Goal: Task Accomplishment & Management: Manage account settings

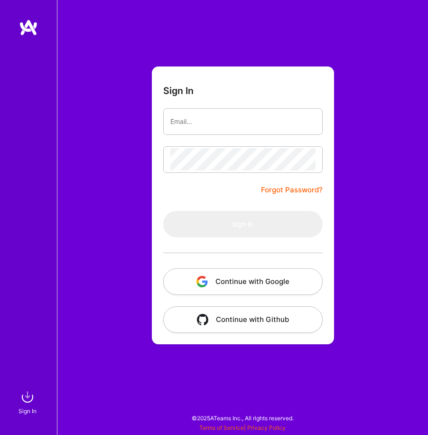
type input "[EMAIL_ADDRESS][DOMAIN_NAME]"
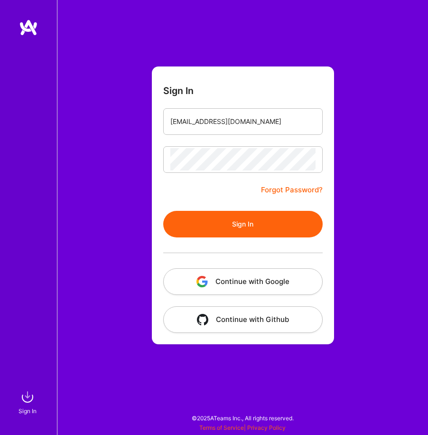
click at [281, 225] on button "Sign In" at bounding box center [242, 224] width 159 height 27
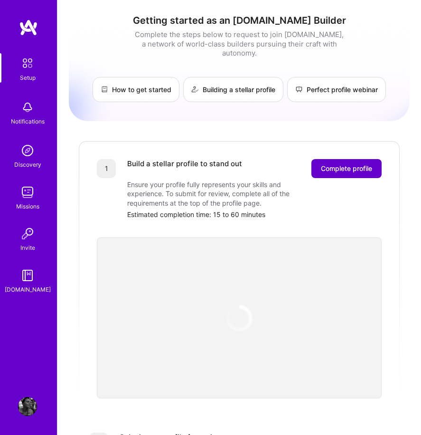
click at [344, 164] on span "Complete profile" at bounding box center [346, 168] width 51 height 9
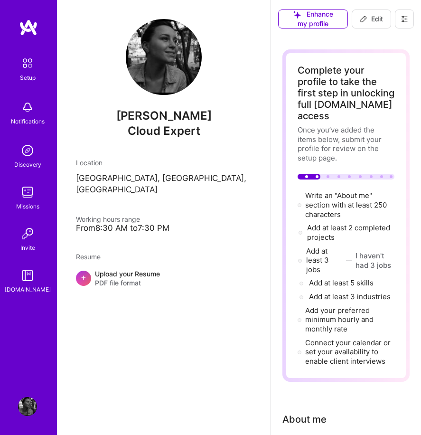
drag, startPoint x: 117, startPoint y: 215, endPoint x: 185, endPoint y: 397, distance: 194.9
click at [185, 397] on div "[PERSON_NAME] Cloud Expert Location [GEOGRAPHIC_DATA], [GEOGRAPHIC_DATA], [GEOG…" at bounding box center [164, 217] width 214 height 435
click at [365, 15] on icon at bounding box center [364, 19] width 8 height 8
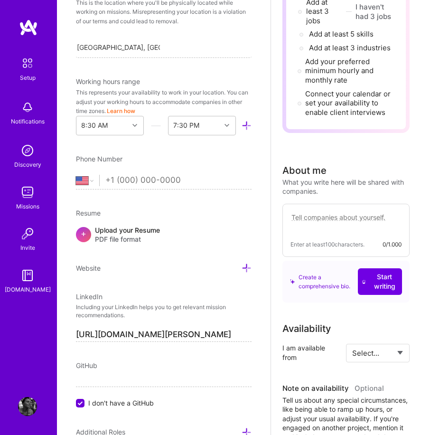
scroll to position [208, 0]
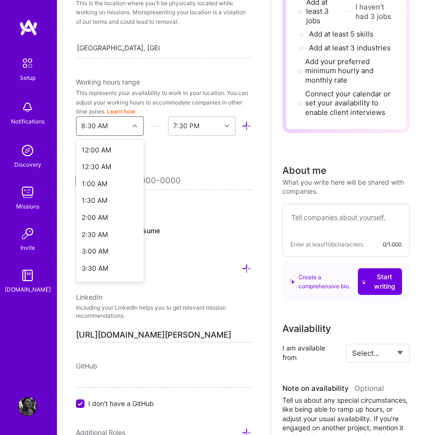
click at [133, 127] on icon at bounding box center [134, 125] width 5 height 5
drag, startPoint x: 138, startPoint y: 182, endPoint x: 104, endPoint y: 156, distance: 42.9
click at [104, 156] on div "5:00 AM" at bounding box center [110, 148] width 68 height 17
click at [130, 129] on div at bounding box center [136, 126] width 15 height 12
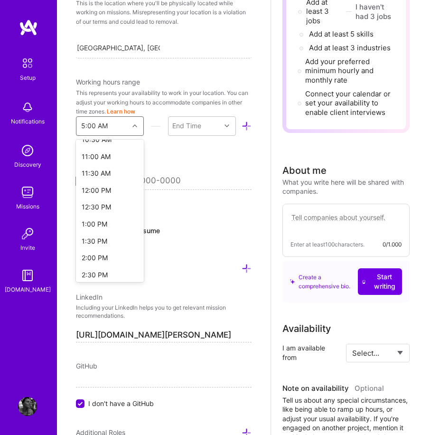
scroll to position [368, 0]
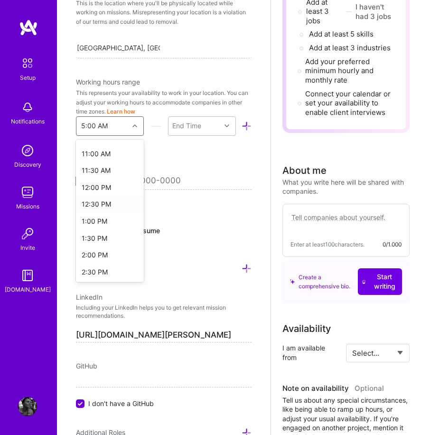
click at [91, 199] on div "12:30 PM" at bounding box center [110, 204] width 68 height 17
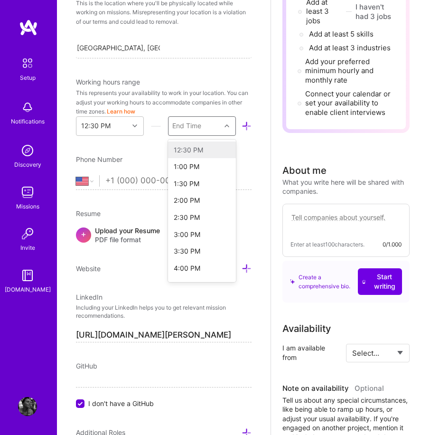
click at [202, 122] on div "End Time" at bounding box center [195, 126] width 52 height 19
click at [191, 232] on div "7:30 PM" at bounding box center [202, 234] width 68 height 17
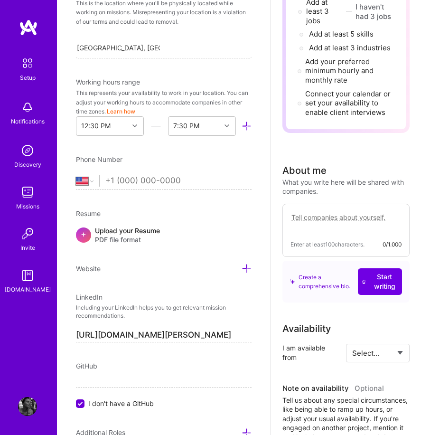
click at [142, 184] on input "tel" at bounding box center [178, 181] width 146 height 28
click at [92, 181] on select "[GEOGRAPHIC_DATA] [GEOGRAPHIC_DATA] [GEOGRAPHIC_DATA] [GEOGRAPHIC_DATA] [US_STA…" at bounding box center [87, 180] width 23 height 11
select select "DE"
click at [76, 175] on select "[GEOGRAPHIC_DATA] [GEOGRAPHIC_DATA] [GEOGRAPHIC_DATA] [GEOGRAPHIC_DATA] [US_STA…" at bounding box center [87, 180] width 23 height 11
click at [136, 183] on input "tel" at bounding box center [178, 181] width 146 height 28
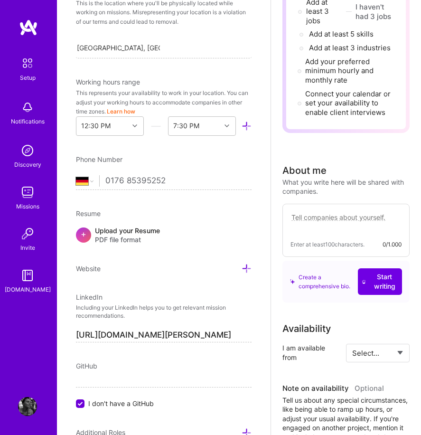
type input "0176 85395252"
click at [220, 269] on div "Website" at bounding box center [164, 268] width 176 height 10
click at [242, 269] on icon at bounding box center [247, 268] width 10 height 10
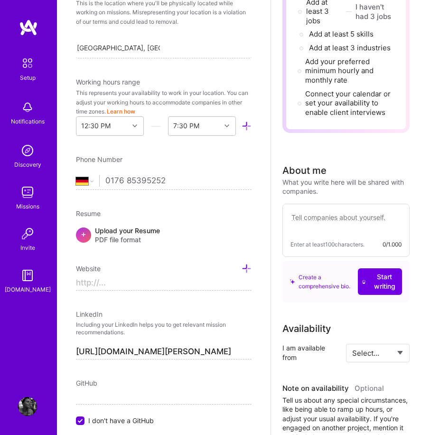
click at [115, 283] on input at bounding box center [164, 283] width 176 height 15
paste input "[URL][DOMAIN_NAME]"
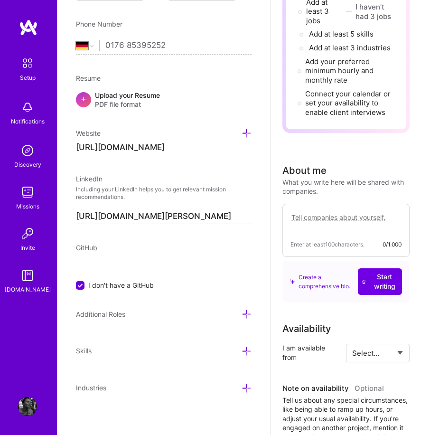
scroll to position [347, 0]
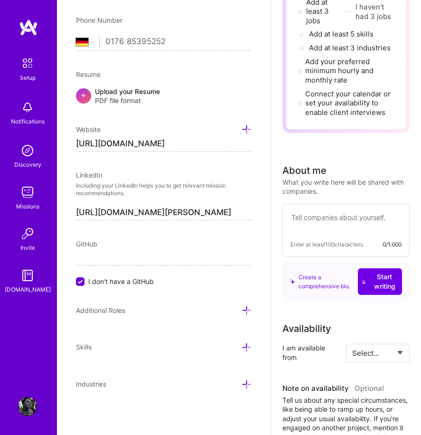
type input "[URL][DOMAIN_NAME]"
click at [242, 347] on icon at bounding box center [247, 347] width 10 height 10
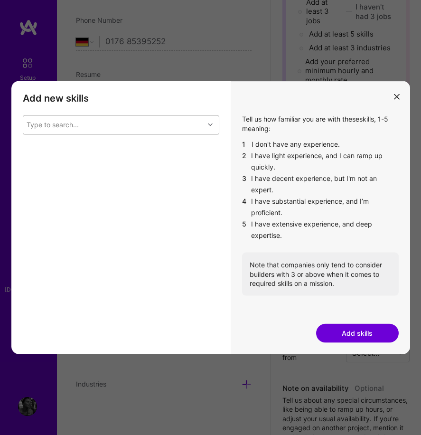
click at [117, 122] on div "Type to search..." at bounding box center [113, 125] width 181 height 19
type input "ux"
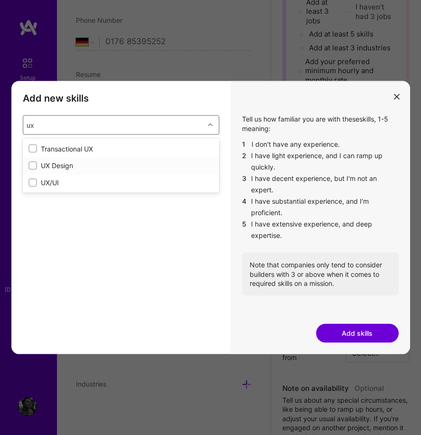
click at [32, 165] on input "modal" at bounding box center [33, 166] width 7 height 7
checkbox input "false"
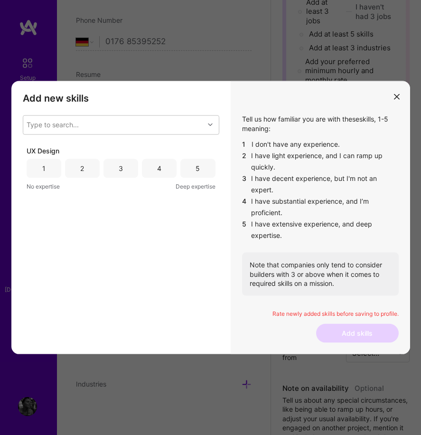
click at [68, 351] on div "Add new skills Tell us how familiar you are with given skills, using between 1 …" at bounding box center [120, 217] width 219 height 273
click at [111, 171] on div "3" at bounding box center [120, 168] width 35 height 19
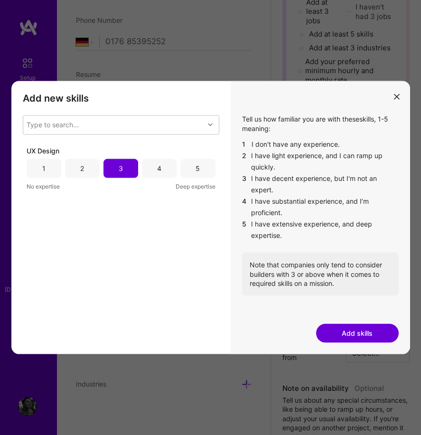
click at [331, 332] on button "Add skills" at bounding box center [357, 332] width 83 height 19
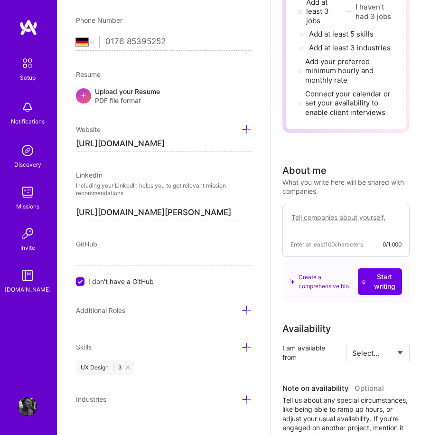
click at [242, 346] on icon at bounding box center [247, 347] width 10 height 10
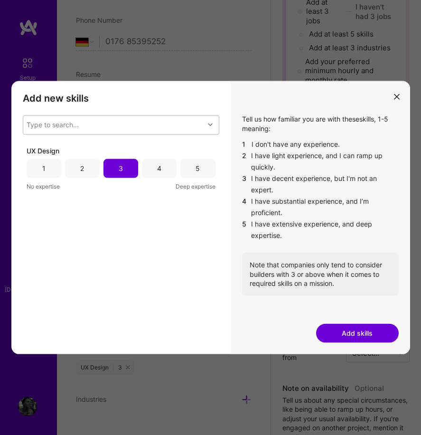
click at [51, 129] on div "Type to search..." at bounding box center [53, 124] width 52 height 9
type input "ux"
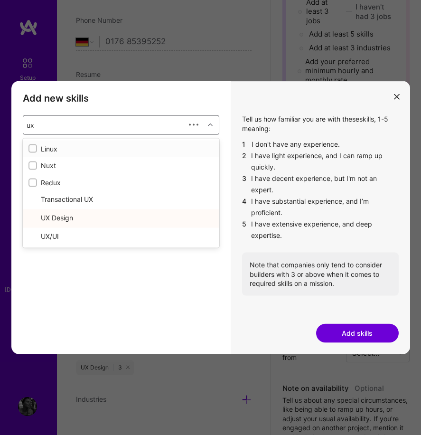
checkbox input "true"
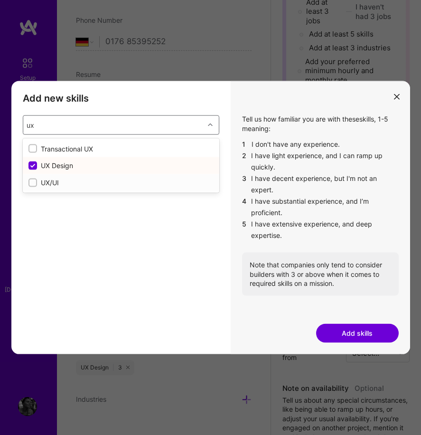
click at [33, 185] on input "modal" at bounding box center [33, 182] width 7 height 7
checkbox input "false"
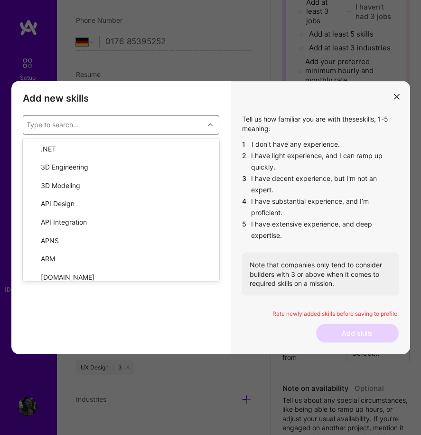
click at [118, 321] on div "UX/UI 1 2 3 4 5 No expertise Deep expertise UX Design 1 2 3 4 5 No expertise De…" at bounding box center [121, 244] width 197 height 196
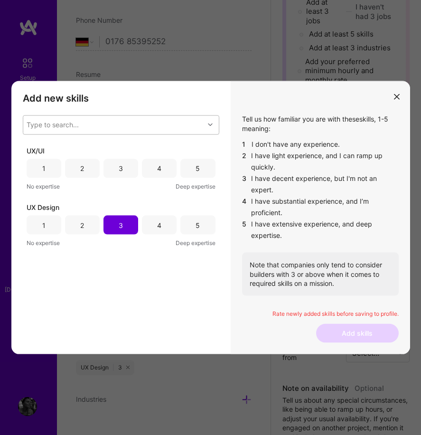
click at [84, 172] on div "2" at bounding box center [82, 168] width 4 height 9
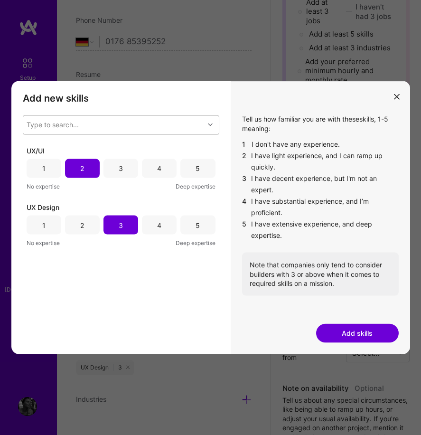
click at [340, 331] on button "Add skills" at bounding box center [357, 332] width 83 height 19
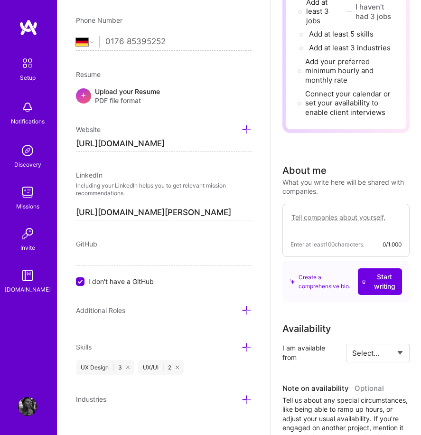
click at [242, 347] on icon at bounding box center [247, 347] width 10 height 10
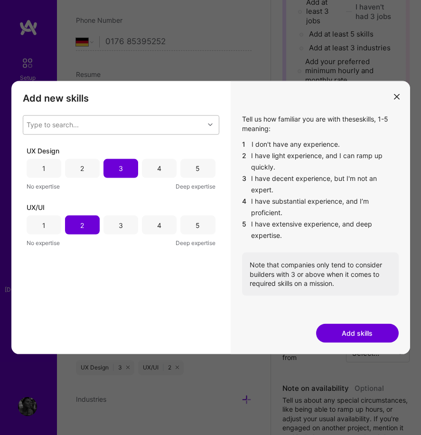
click at [89, 126] on div "Type to search..." at bounding box center [113, 125] width 181 height 19
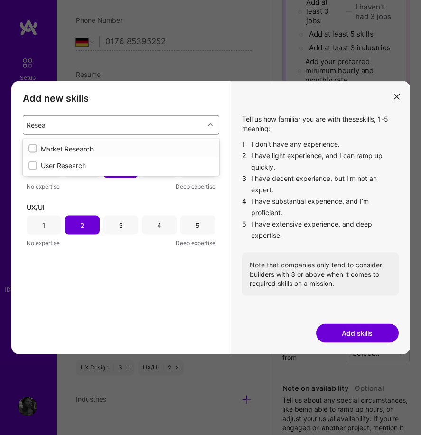
type input "Resear"
click at [31, 165] on input "modal" at bounding box center [33, 166] width 7 height 7
checkbox input "false"
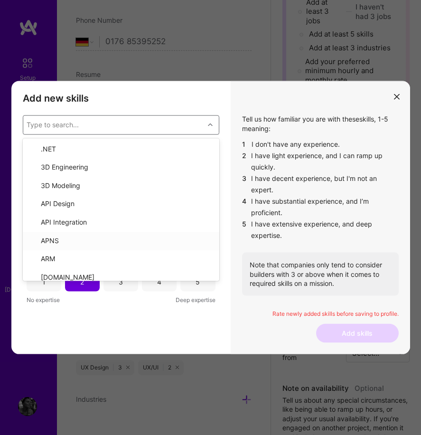
click at [230, 343] on div "Add new skills Tell us how familiar you are with given skills, using between 1 …" at bounding box center [120, 217] width 219 height 273
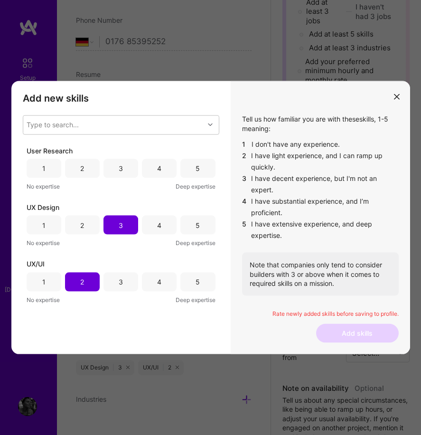
click at [122, 170] on div "3" at bounding box center [121, 168] width 4 height 9
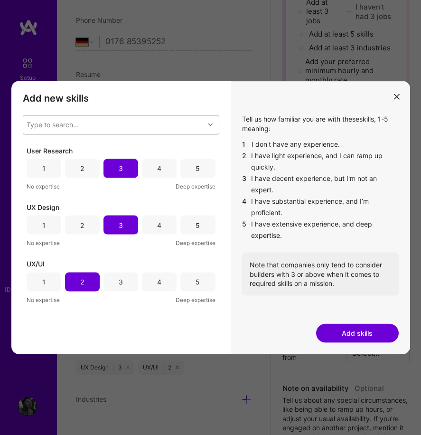
click at [94, 125] on div "Type to search..." at bounding box center [113, 125] width 181 height 19
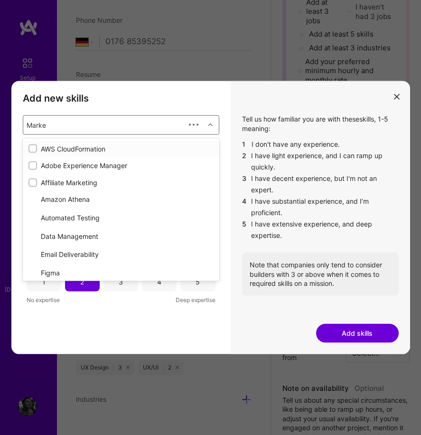
type input "Market"
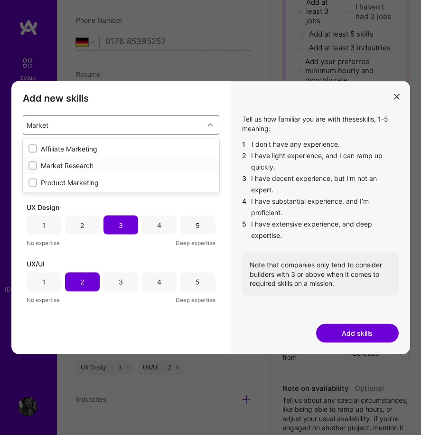
click at [80, 164] on div "Market Research" at bounding box center [120, 165] width 185 height 9
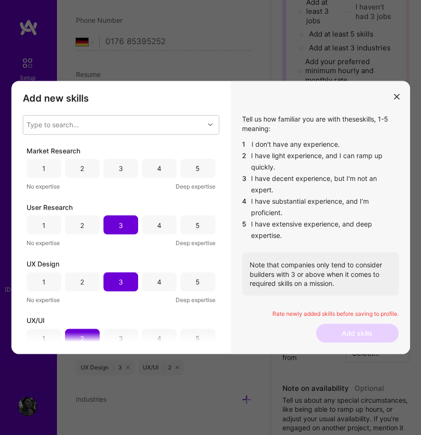
click at [174, 306] on div "Market Research 1 2 3 4 5 No expertise Deep expertise User Research 1 2 3 4 5 N…" at bounding box center [121, 244] width 197 height 196
click at [115, 175] on div "3" at bounding box center [120, 168] width 35 height 19
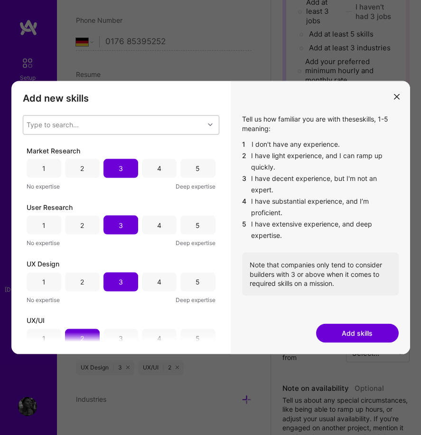
click at [59, 120] on div "Type to search..." at bounding box center [113, 125] width 181 height 19
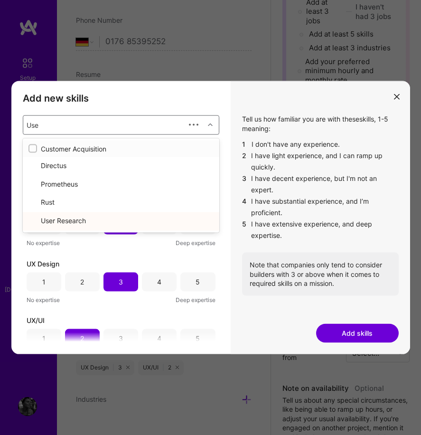
type input "User"
checkbox input "true"
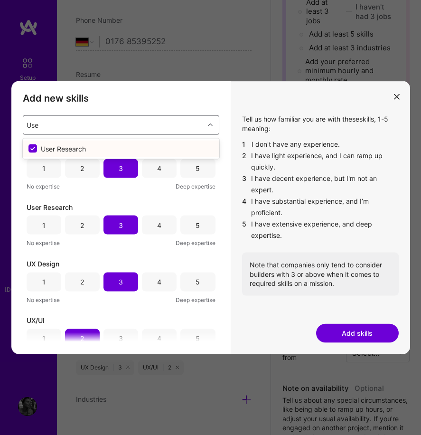
type input "Us"
checkbox input "false"
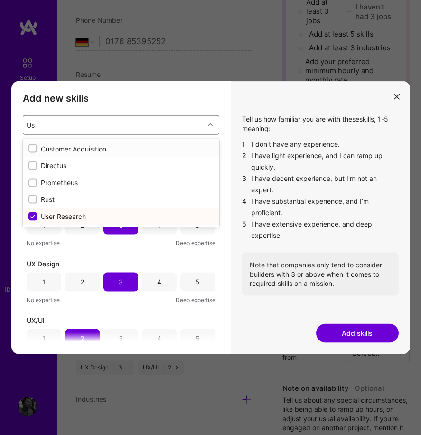
type input "U"
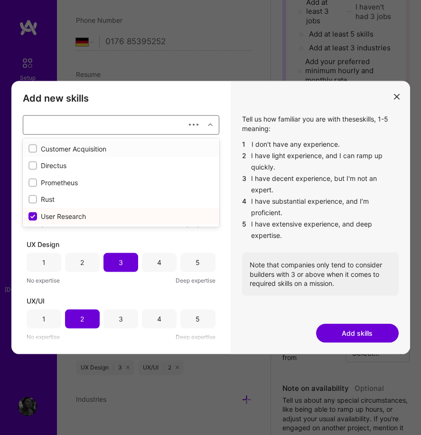
checkbox input "false"
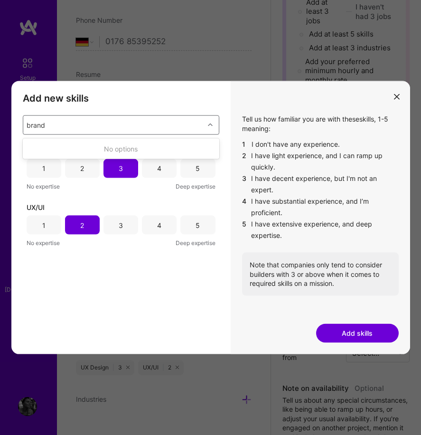
type input "brand"
click at [69, 151] on div "Brand Strategy" at bounding box center [120, 148] width 185 height 9
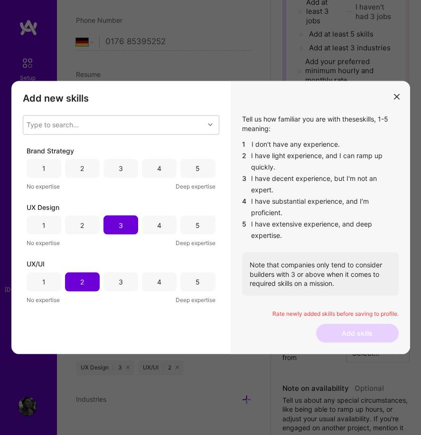
click at [183, 335] on div "Brand Strategy 1 2 3 4 5 No expertise Deep expertise UX Design 1 2 3 4 5 No exp…" at bounding box center [121, 244] width 197 height 196
click at [83, 170] on div "2" at bounding box center [82, 168] width 4 height 9
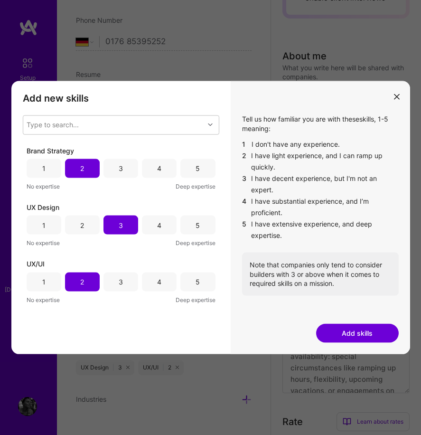
scroll to position [364, 0]
click at [368, 331] on button "Add skills" at bounding box center [357, 332] width 83 height 19
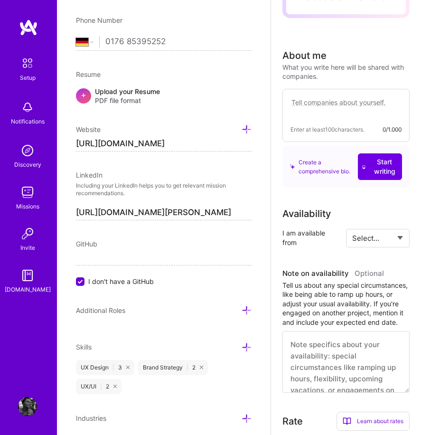
scroll to position [382, 0]
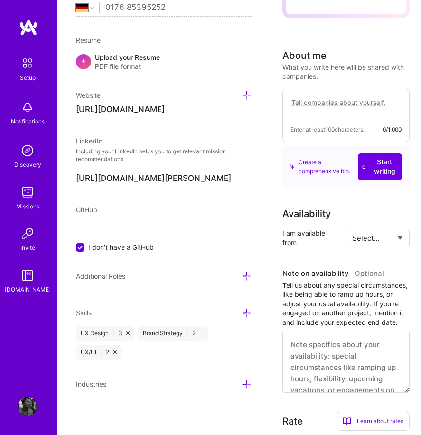
click at [242, 313] on icon at bounding box center [247, 313] width 10 height 10
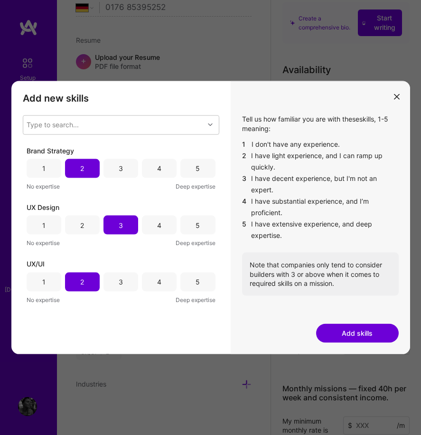
scroll to position [508, 0]
click at [74, 127] on div "Type to search..." at bounding box center [53, 124] width 52 height 9
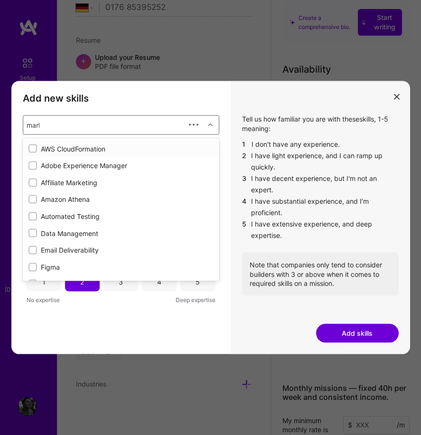
type input "marke"
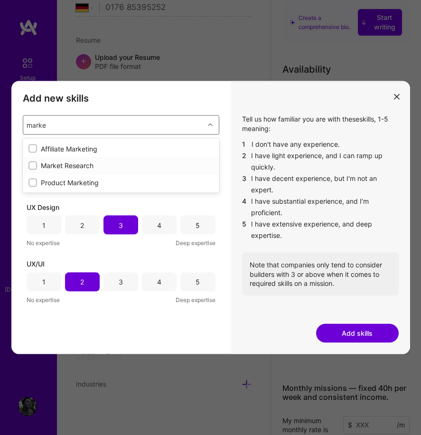
click at [85, 163] on div "Market Research" at bounding box center [120, 165] width 185 height 9
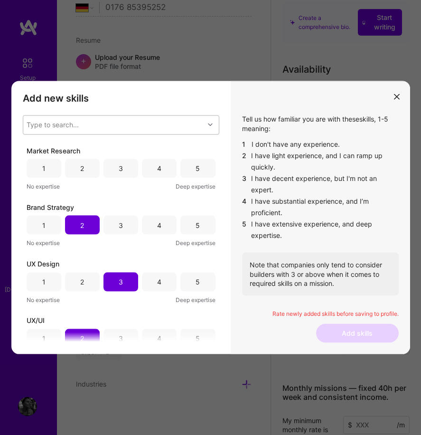
click at [177, 304] on span "Deep expertise" at bounding box center [196, 299] width 40 height 9
click at [122, 162] on div "3" at bounding box center [120, 168] width 35 height 19
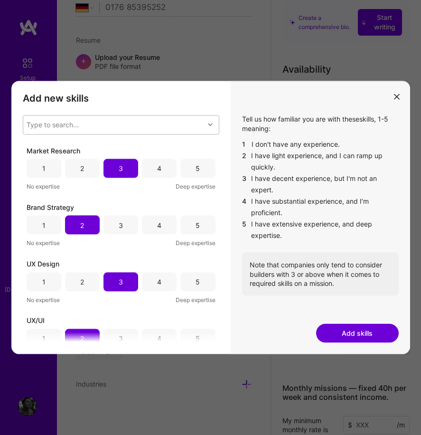
click at [338, 326] on button "Add skills" at bounding box center [357, 332] width 83 height 19
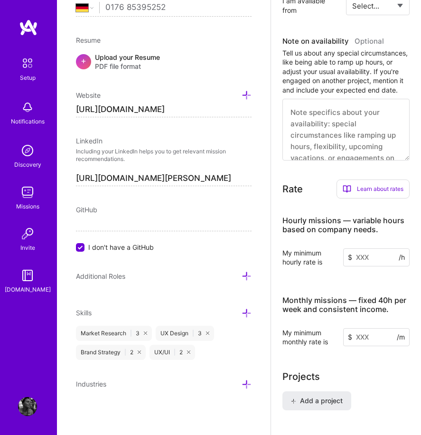
scroll to position [596, 0]
click at [242, 383] on icon at bounding box center [247, 384] width 10 height 10
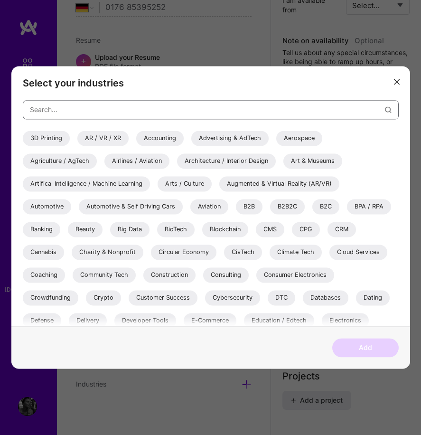
click at [103, 114] on input "modal" at bounding box center [207, 110] width 355 height 23
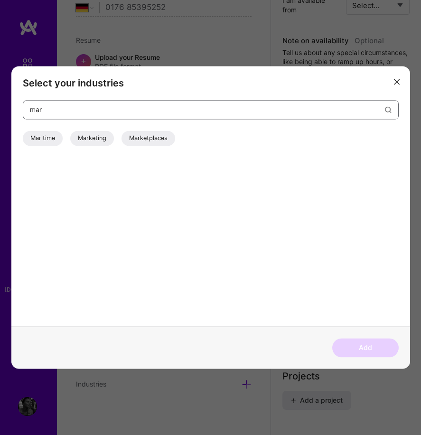
type input "mar"
click at [90, 136] on div "Marketing" at bounding box center [92, 138] width 44 height 15
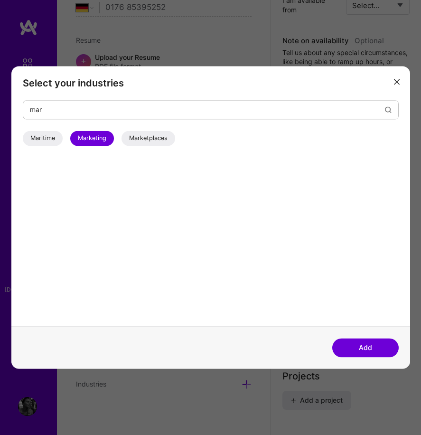
click at [369, 344] on button "Add" at bounding box center [365, 347] width 66 height 19
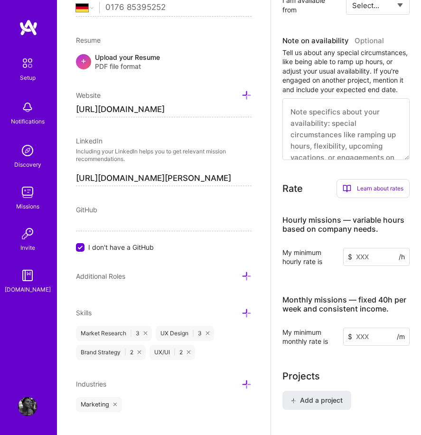
click at [242, 385] on icon at bounding box center [247, 384] width 10 height 10
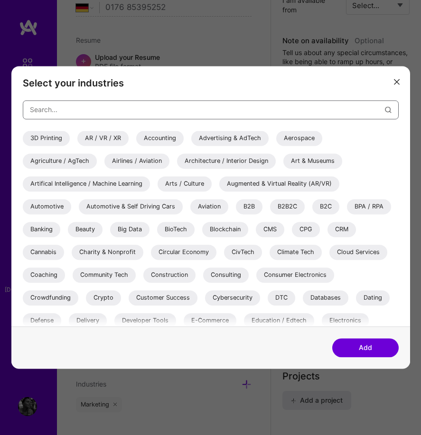
click at [83, 115] on input "modal" at bounding box center [207, 110] width 355 height 23
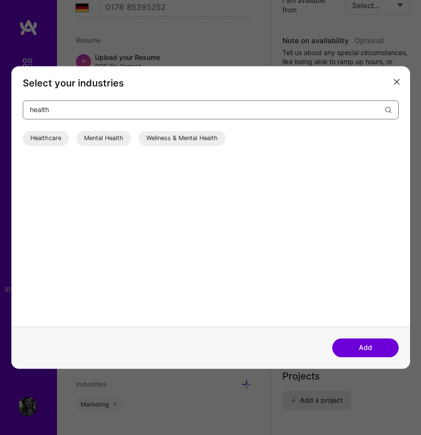
type input "health"
click at [49, 135] on div "Healthcare" at bounding box center [46, 138] width 46 height 15
click at [372, 348] on button "Add" at bounding box center [365, 347] width 66 height 19
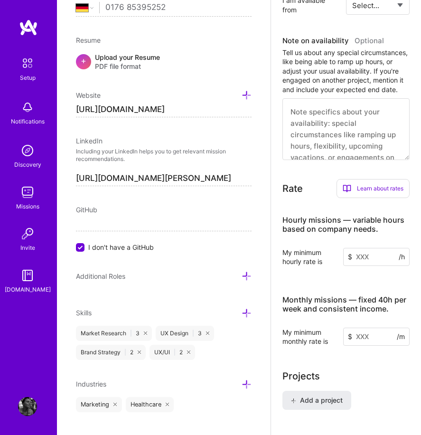
click at [242, 382] on icon at bounding box center [247, 384] width 10 height 10
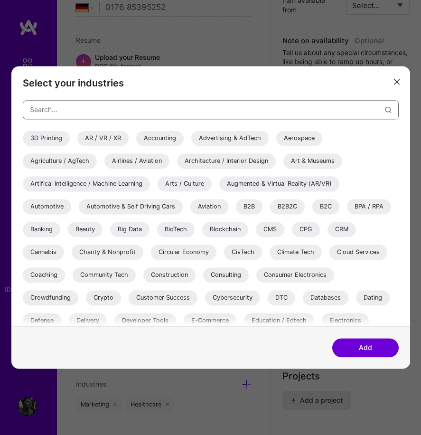
click at [51, 113] on input "modal" at bounding box center [207, 110] width 355 height 23
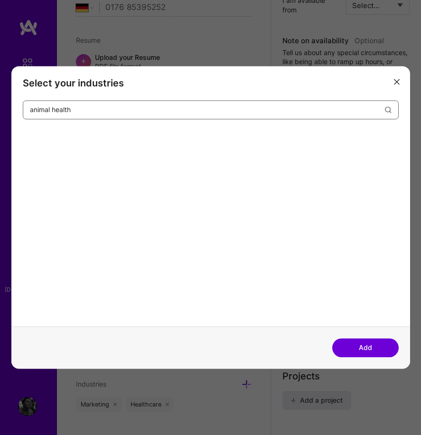
drag, startPoint x: 82, startPoint y: 114, endPoint x: -92, endPoint y: 128, distance: 174.7
type input "phar"
click at [42, 135] on div "Pharma" at bounding box center [41, 138] width 37 height 15
click at [369, 347] on button "Add" at bounding box center [365, 347] width 66 height 19
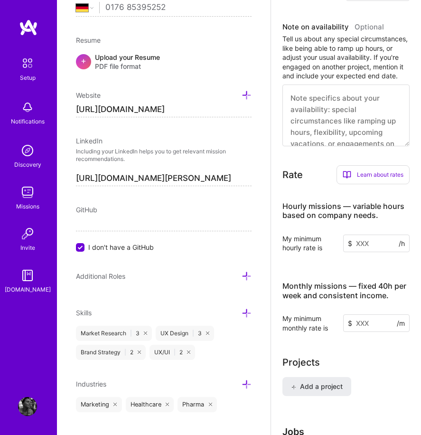
scroll to position [397, 0]
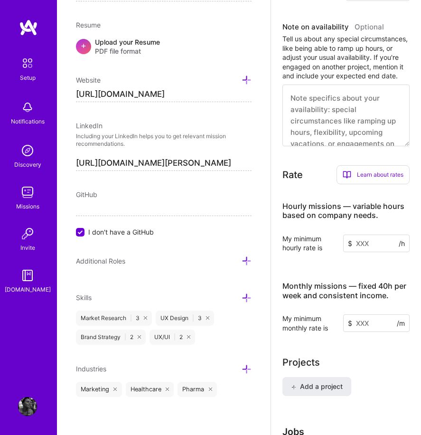
click at [242, 369] on icon at bounding box center [247, 369] width 10 height 10
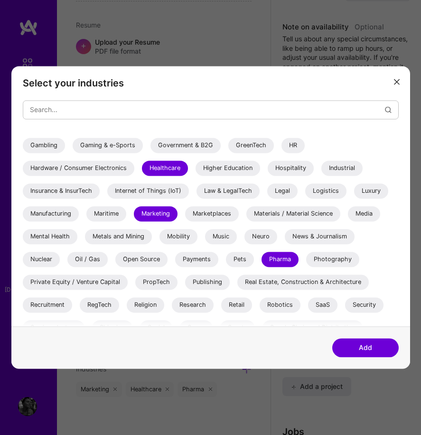
scroll to position [244, 0]
click at [364, 208] on div "Media" at bounding box center [364, 213] width 32 height 15
click at [193, 305] on div "Research" at bounding box center [193, 304] width 42 height 15
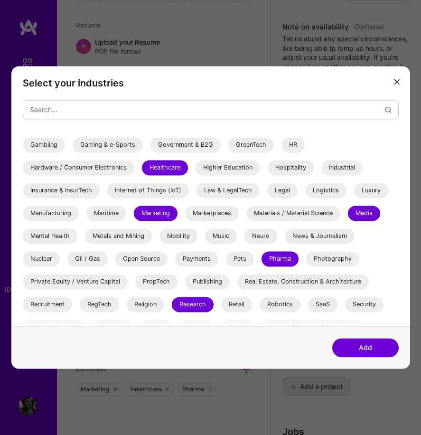
scroll to position [279, 0]
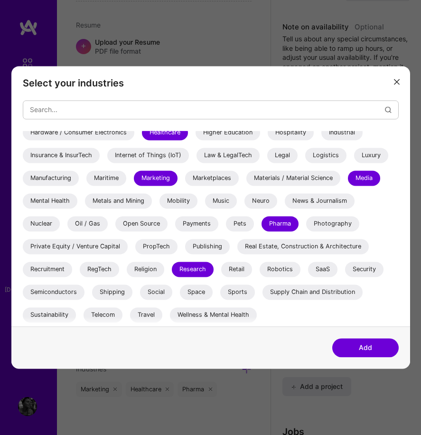
click at [44, 315] on div "Sustainability" at bounding box center [49, 314] width 53 height 15
click at [361, 348] on button "Add" at bounding box center [365, 347] width 66 height 19
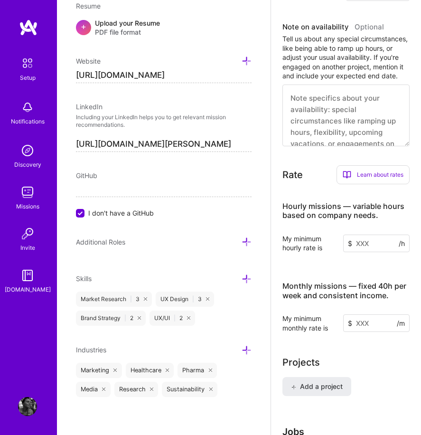
scroll to position [693, 0]
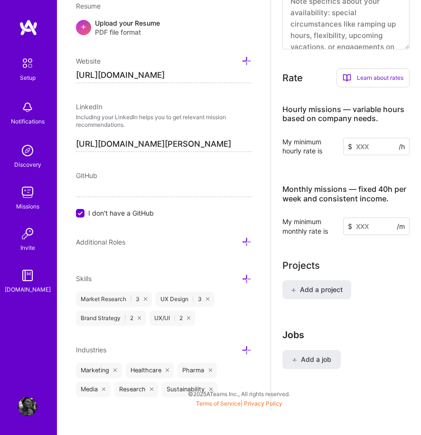
click at [376, 151] on input at bounding box center [376, 147] width 66 height 18
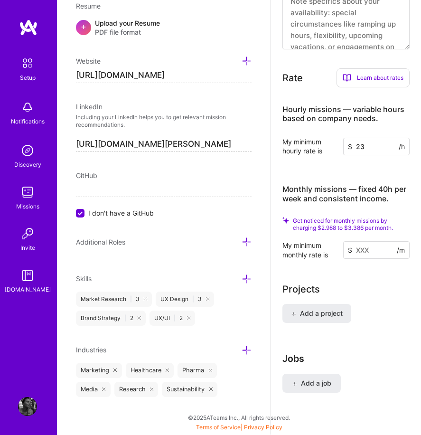
type input "23"
drag, startPoint x: 361, startPoint y: 254, endPoint x: 360, endPoint y: 248, distance: 6.2
click at [360, 248] on input at bounding box center [376, 250] width 66 height 18
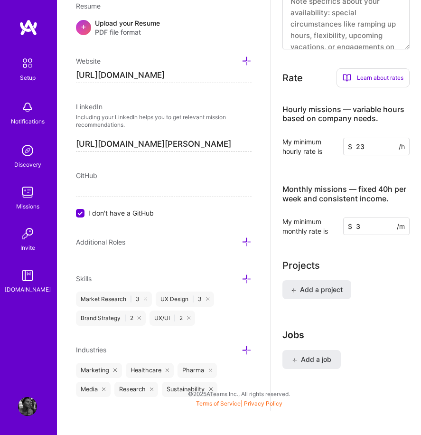
scroll to position [661, 0]
type input "3200"
click at [316, 289] on span "Add a project" at bounding box center [317, 289] width 52 height 9
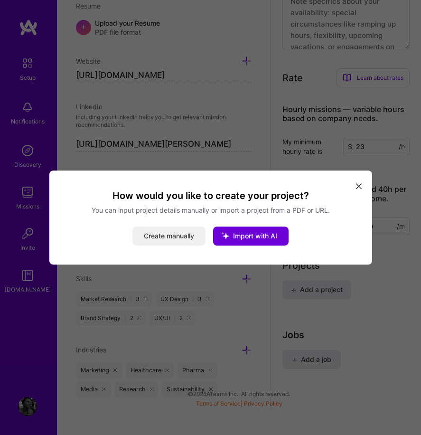
click at [183, 238] on button "Create manually" at bounding box center [168, 235] width 73 height 19
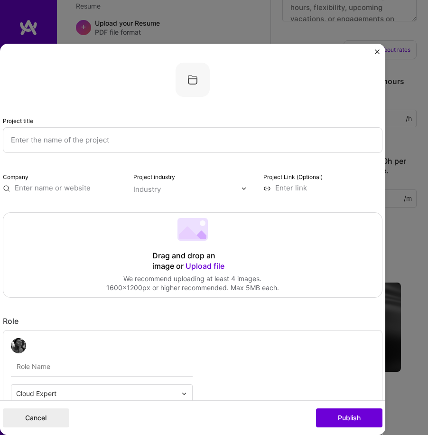
click at [375, 53] on img "Close" at bounding box center [377, 51] width 5 height 5
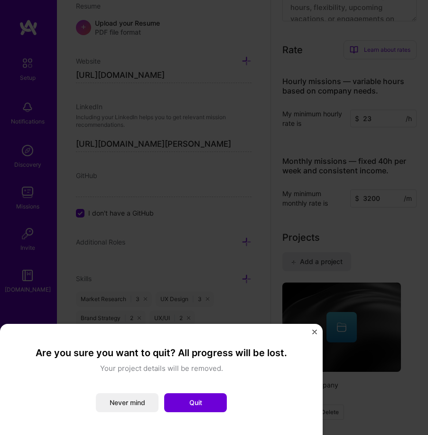
drag, startPoint x: 312, startPoint y: 333, endPoint x: 214, endPoint y: 224, distance: 146.8
click at [214, 224] on div "Are you sure you want to quit? All progress will be lost. Your project details …" at bounding box center [214, 217] width 428 height 435
click at [314, 331] on img "Close" at bounding box center [314, 331] width 5 height 5
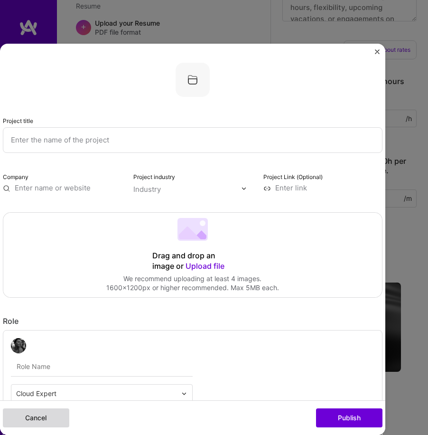
click at [41, 416] on button "Cancel" at bounding box center [36, 417] width 66 height 19
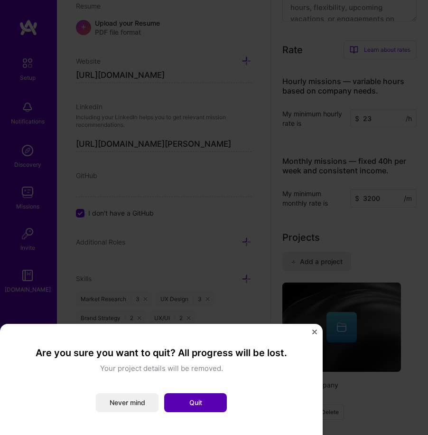
click at [216, 401] on button "Quit" at bounding box center [195, 402] width 63 height 19
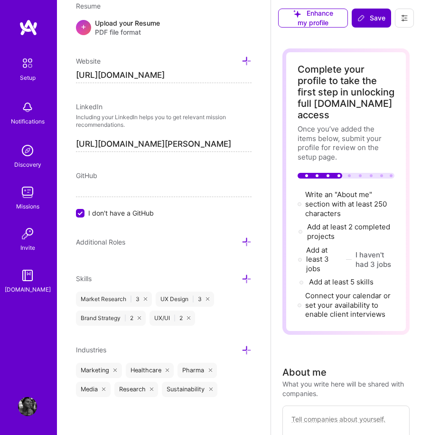
scroll to position [0, 0]
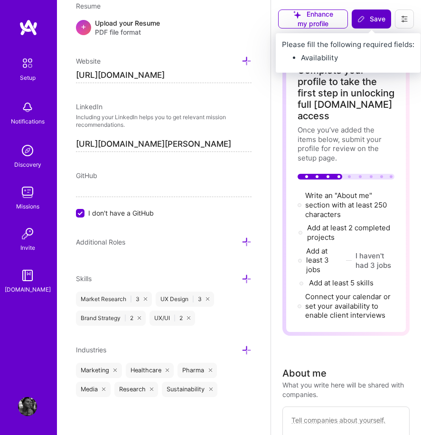
click at [365, 18] on icon at bounding box center [361, 19] width 8 height 8
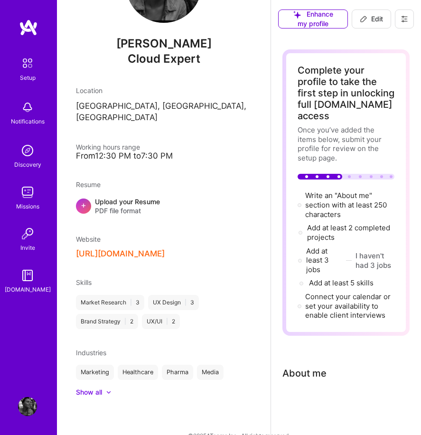
scroll to position [61, 0]
